Goal: Task Accomplishment & Management: Complete application form

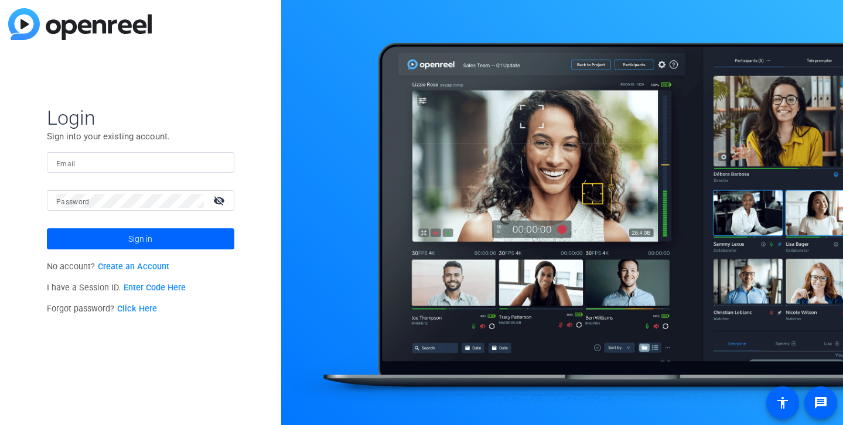
click at [156, 288] on link "Enter Code Here" at bounding box center [155, 288] width 62 height 10
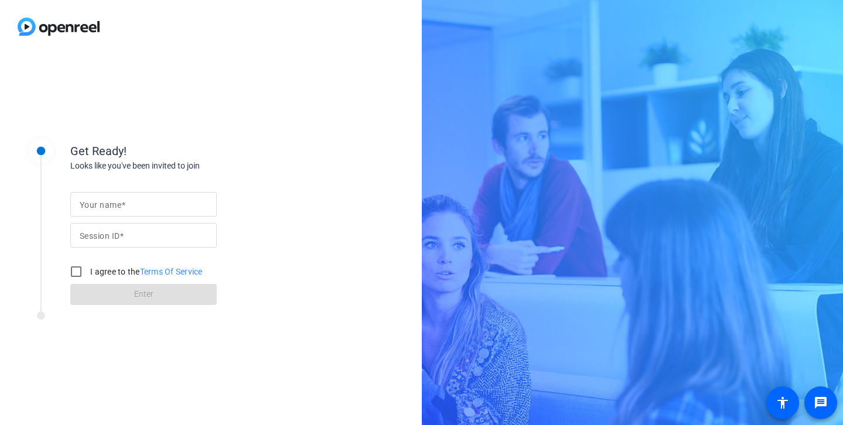
click at [136, 206] on input "Your name" at bounding box center [144, 204] width 128 height 14
type input "[PERSON_NAME]"
type input "yKhQ"
click at [66, 272] on input "I agree to the Terms Of Service" at bounding box center [75, 271] width 23 height 23
checkbox input "true"
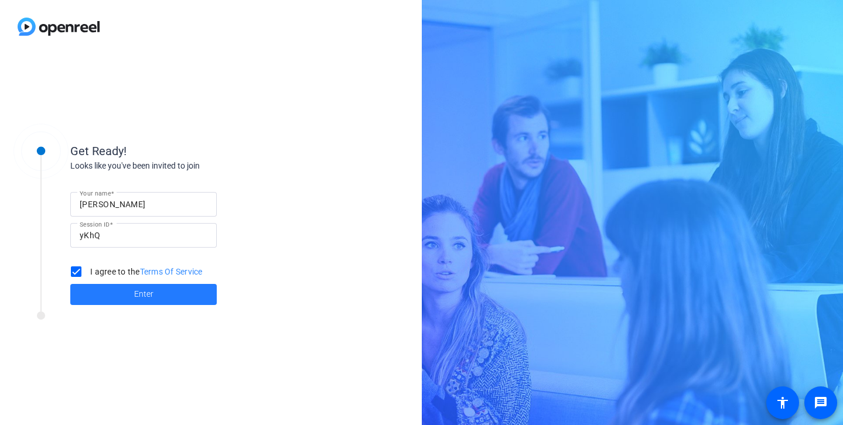
click at [117, 290] on span at bounding box center [143, 295] width 146 height 28
